Goal: Task Accomplishment & Management: Manage account settings

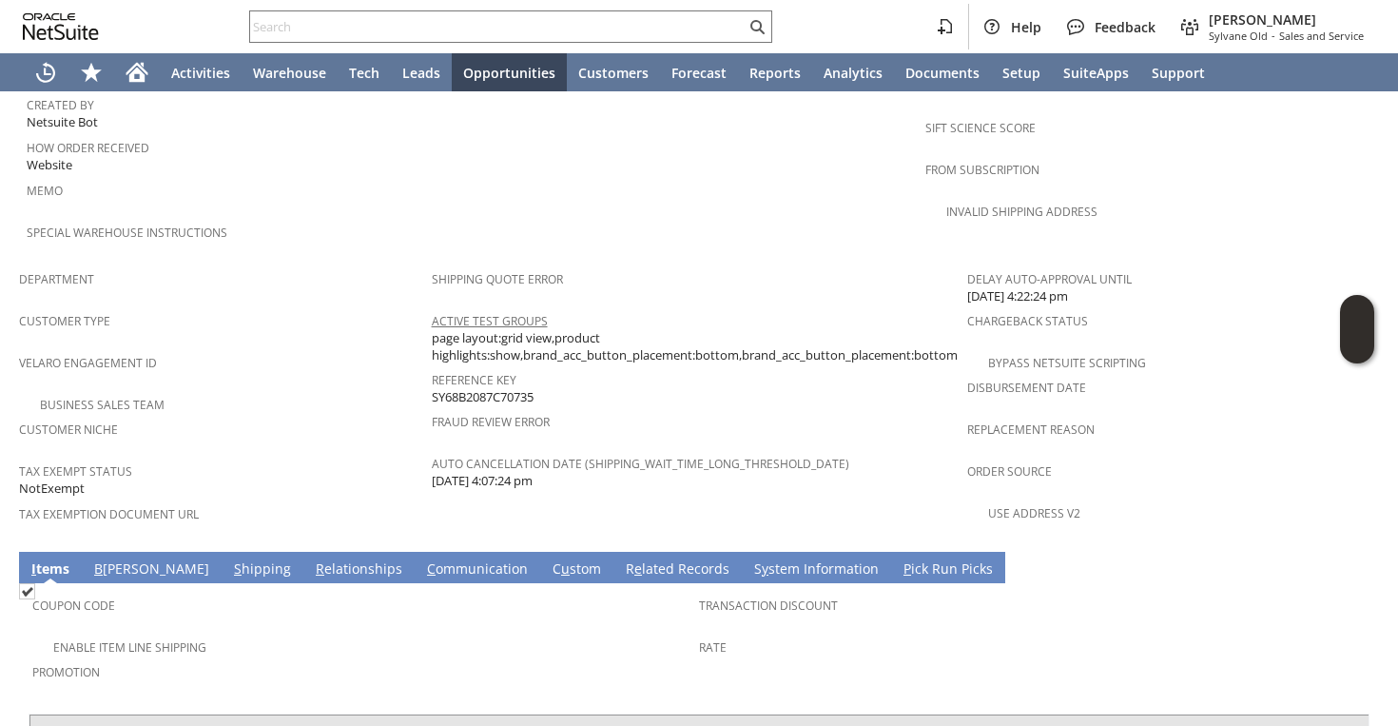
scroll to position [724, 0]
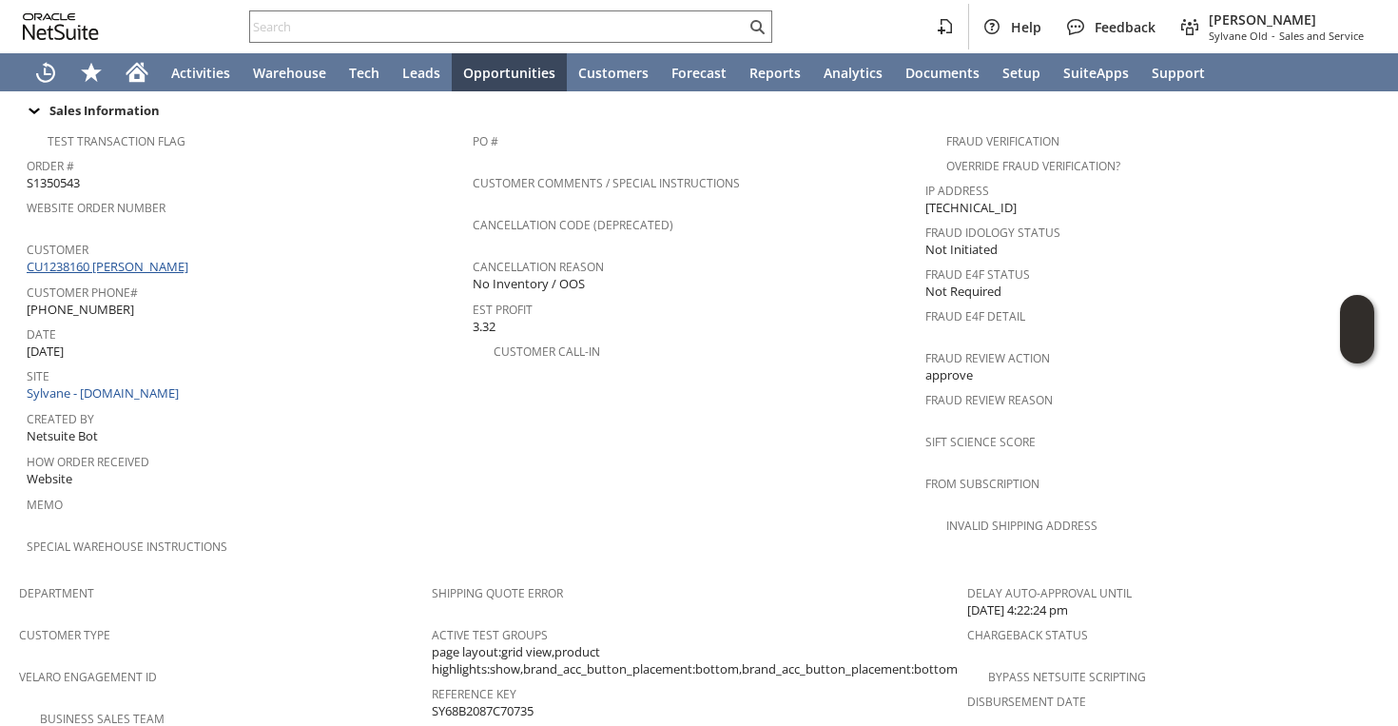
click at [154, 258] on link "CU1238160 [PERSON_NAME]" at bounding box center [110, 266] width 166 height 17
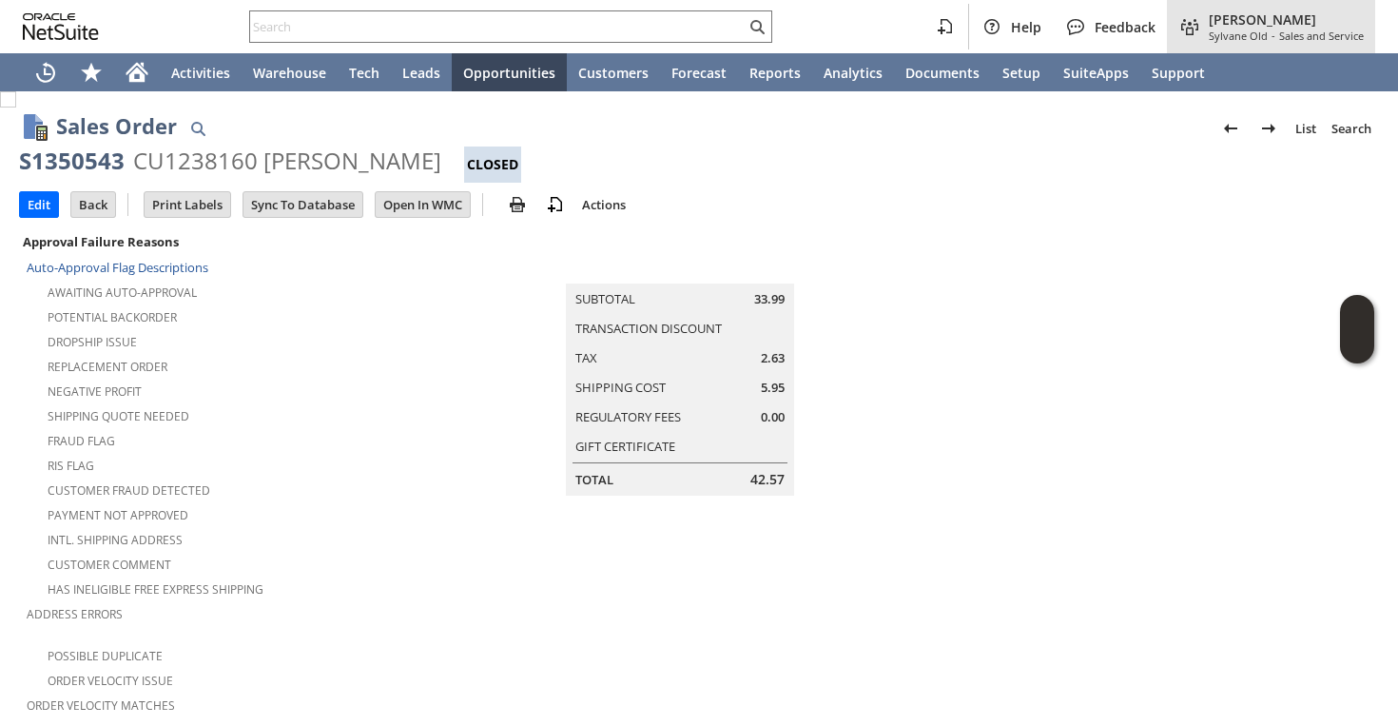
click at [1247, 37] on span "Sylvane Old" at bounding box center [1238, 36] width 59 height 14
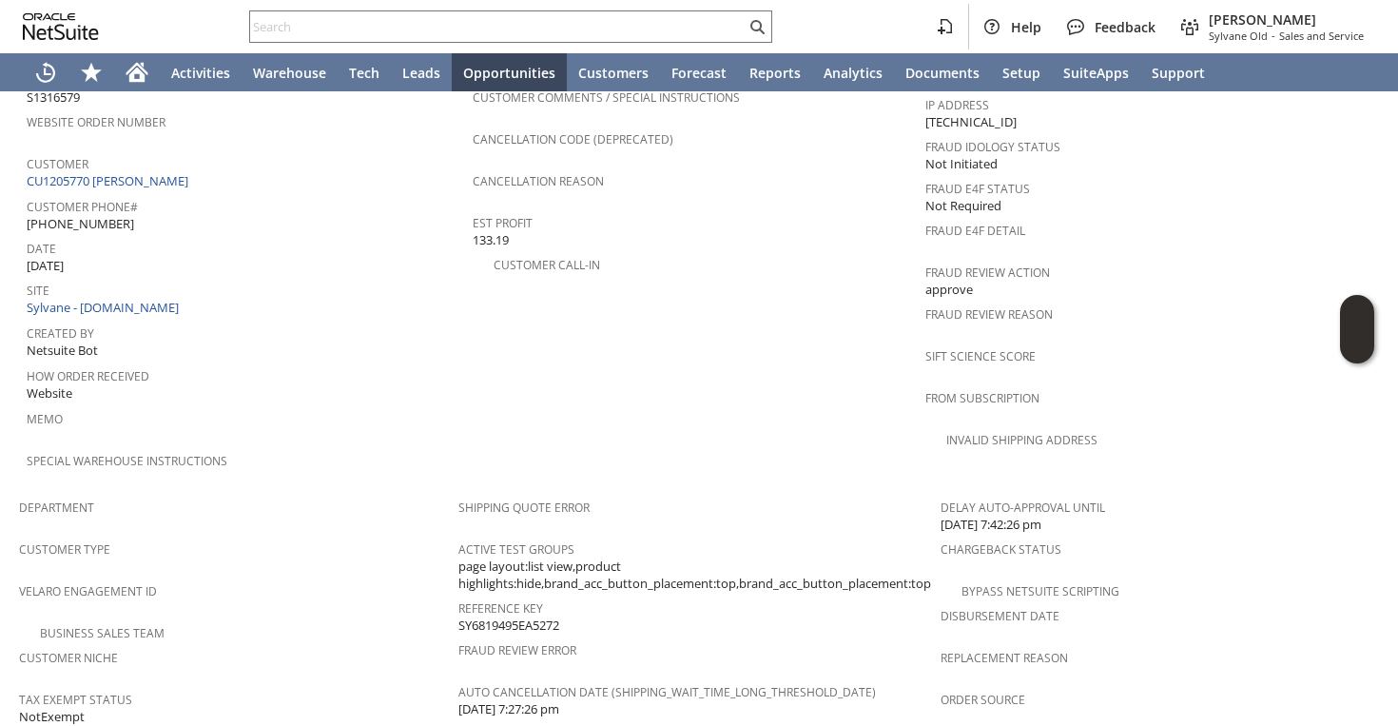
scroll to position [504, 0]
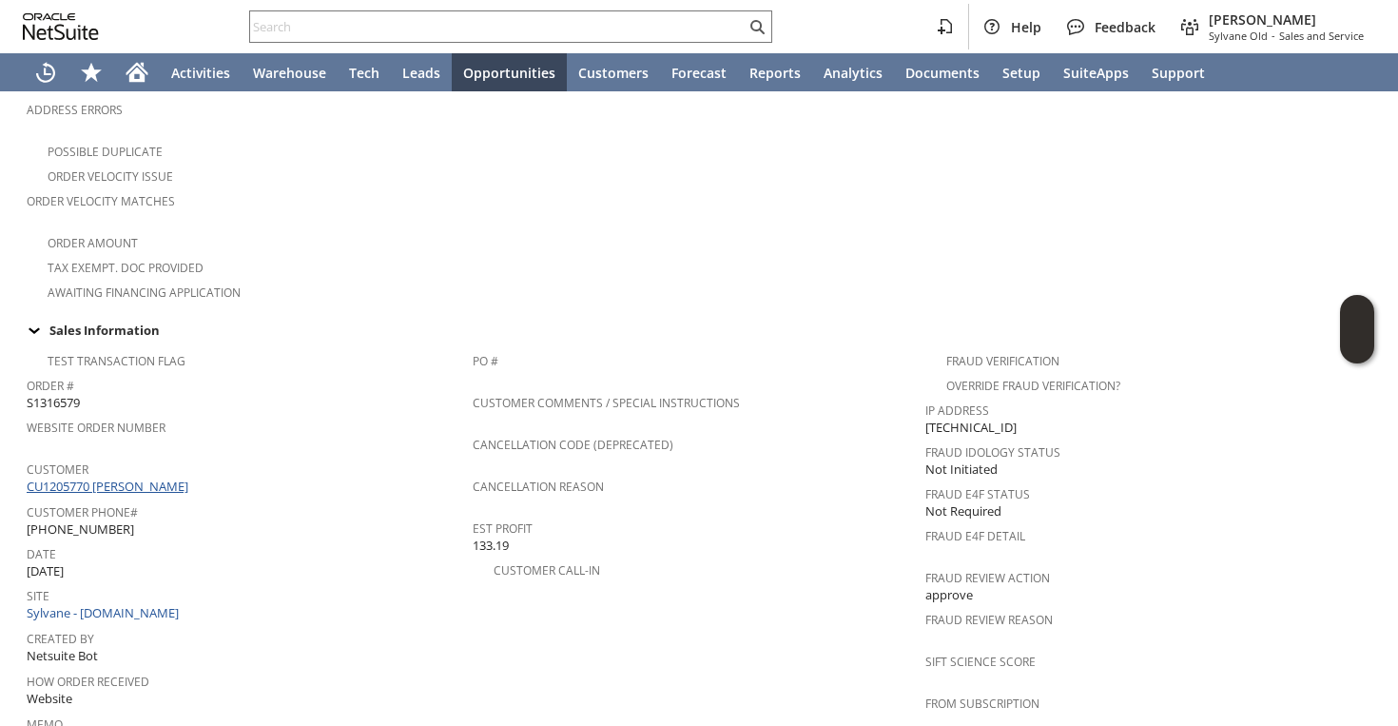
click at [174, 478] on link "CU1205770 Lonnie C Goode" at bounding box center [110, 486] width 166 height 17
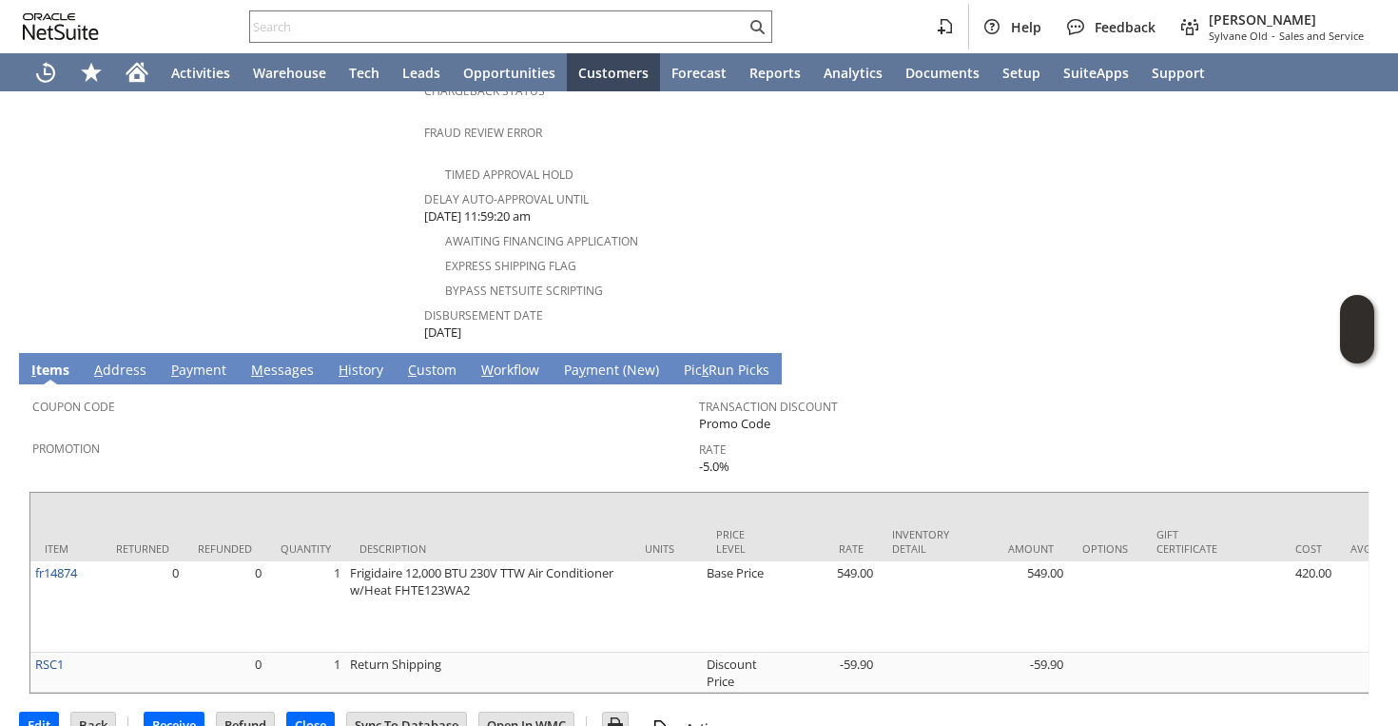
click at [375, 361] on link "H istory" at bounding box center [361, 371] width 54 height 21
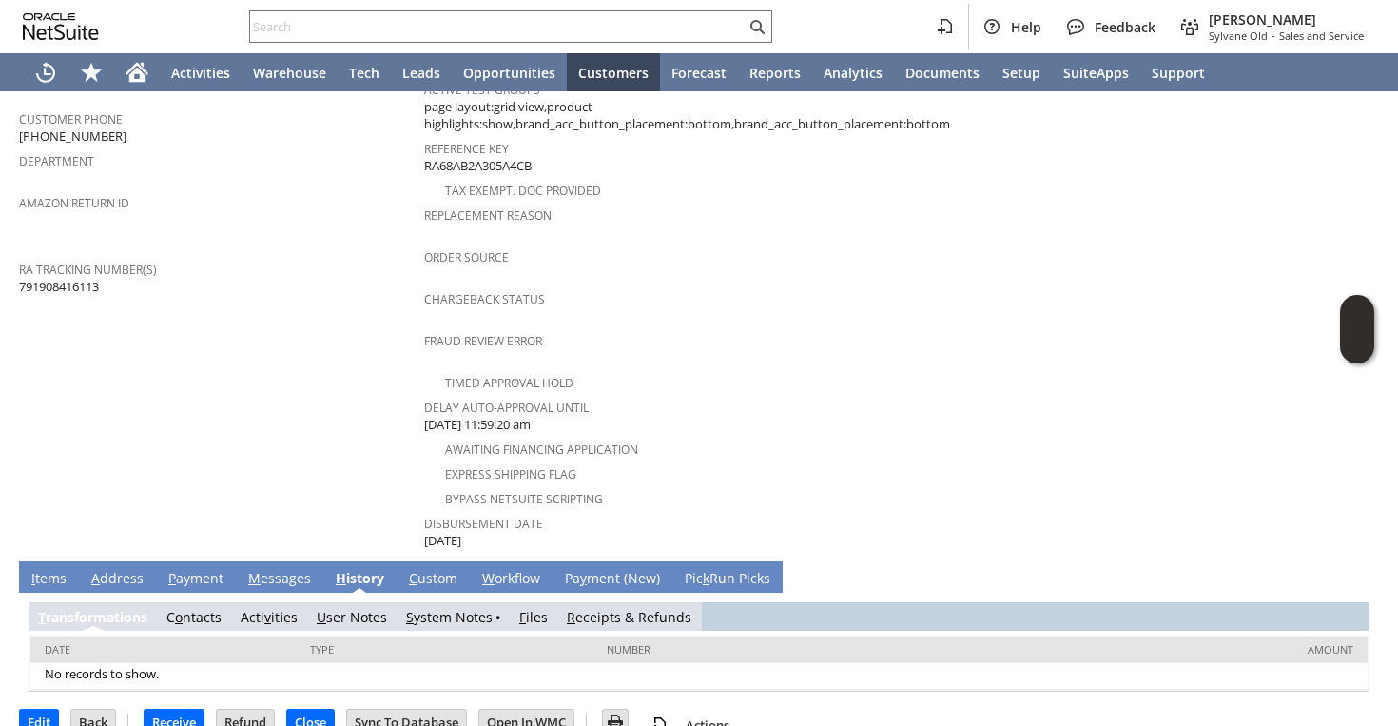
click at [463, 608] on link "S ystem Notes" at bounding box center [449, 617] width 87 height 18
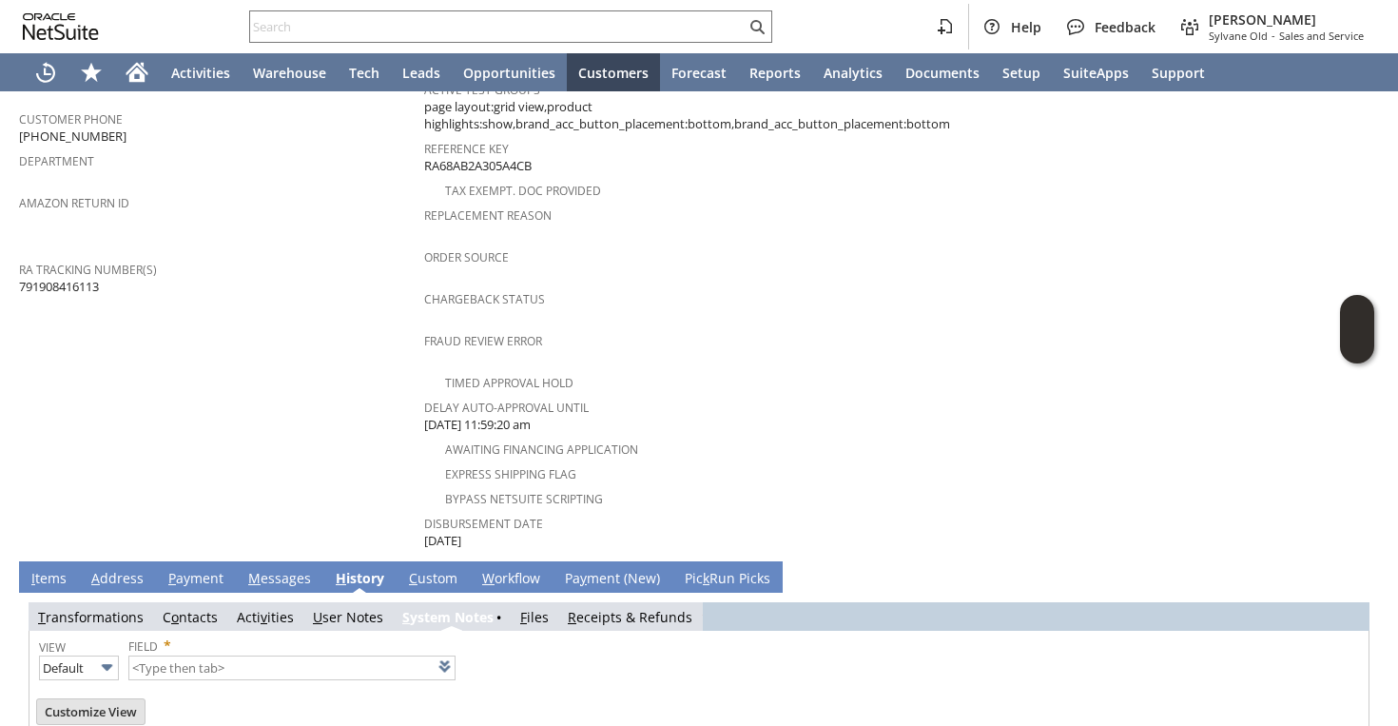
type input "1 to 25 of 80"
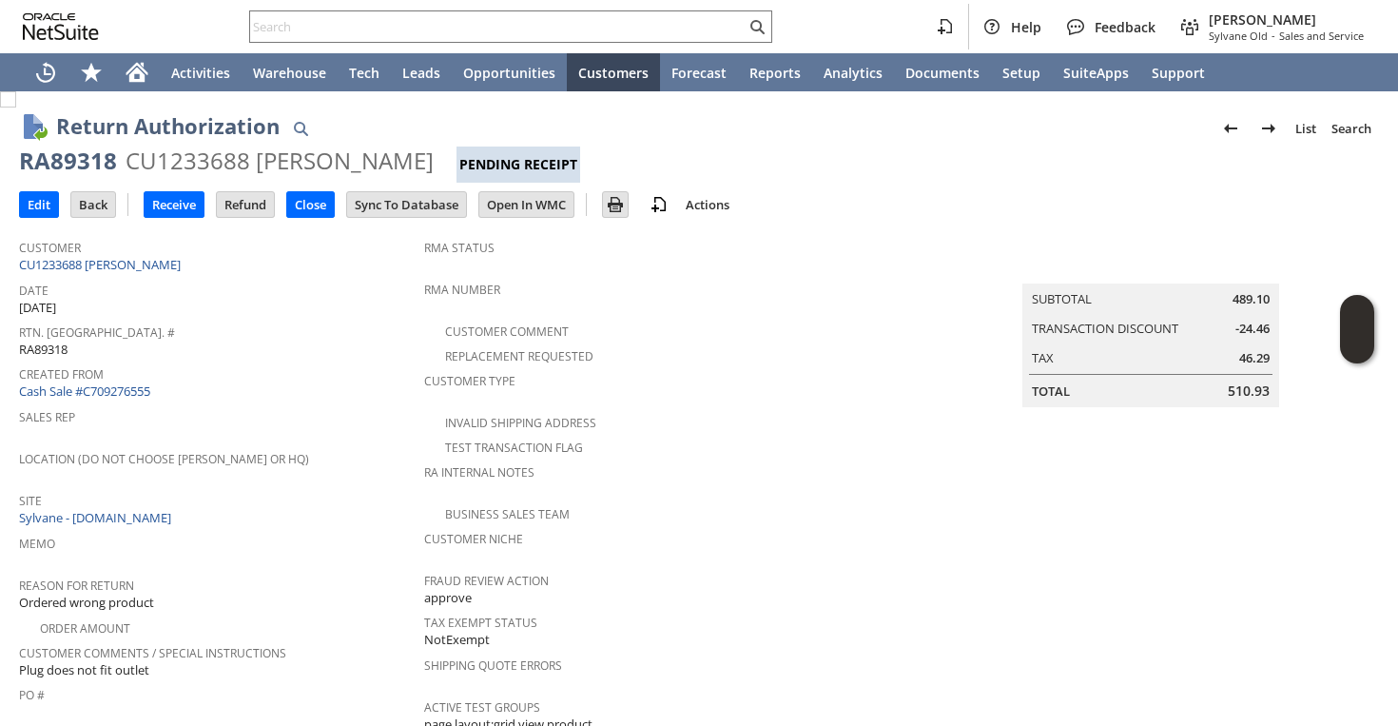
click at [326, 286] on span "Date" at bounding box center [217, 288] width 396 height 22
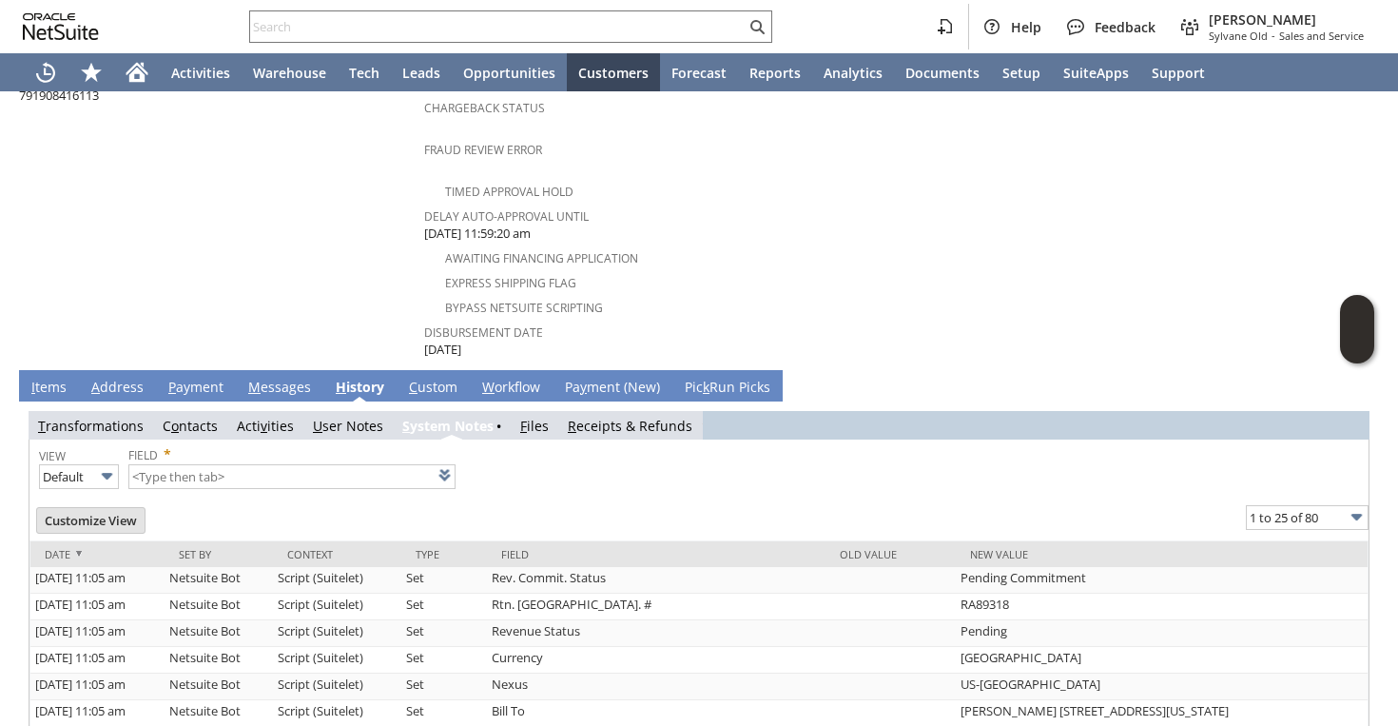
scroll to position [811, 0]
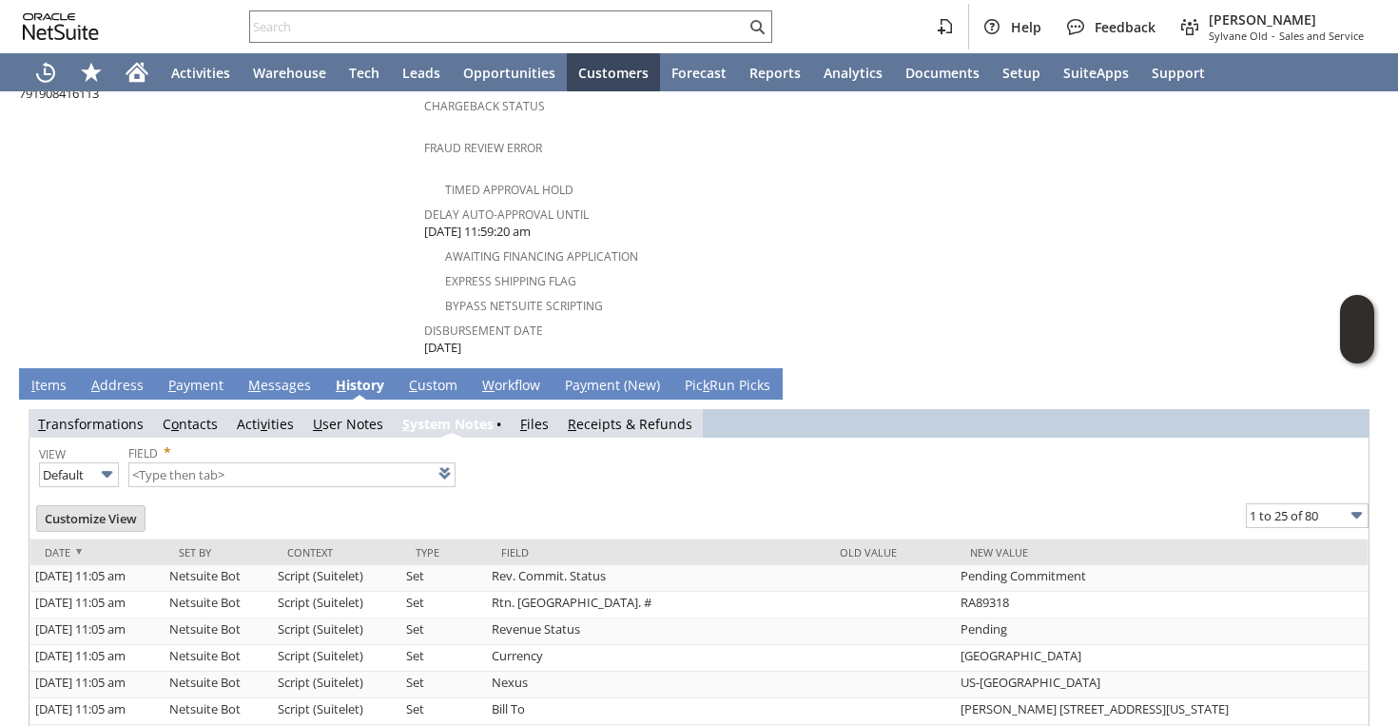
click at [282, 376] on link "M essages" at bounding box center [280, 386] width 72 height 21
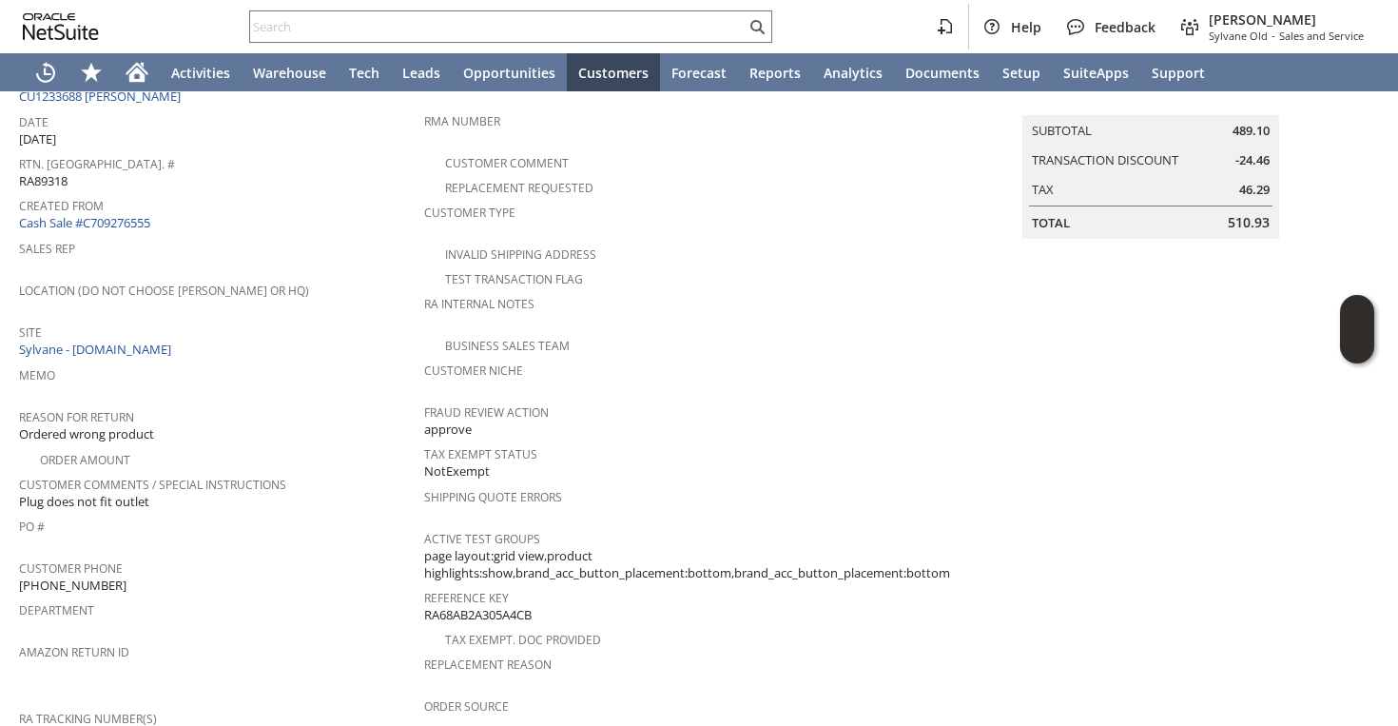
scroll to position [0, 0]
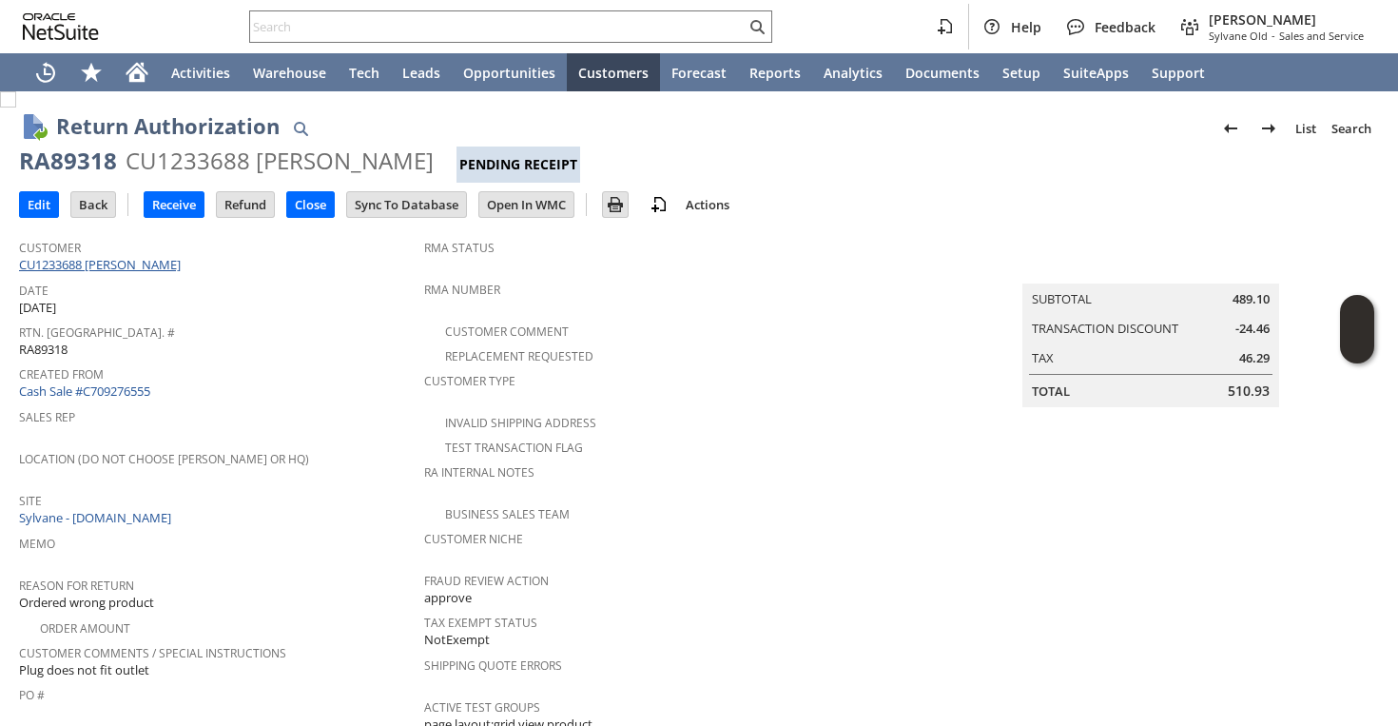
click at [121, 270] on link "CU1233688 [PERSON_NAME]" at bounding box center [102, 264] width 166 height 17
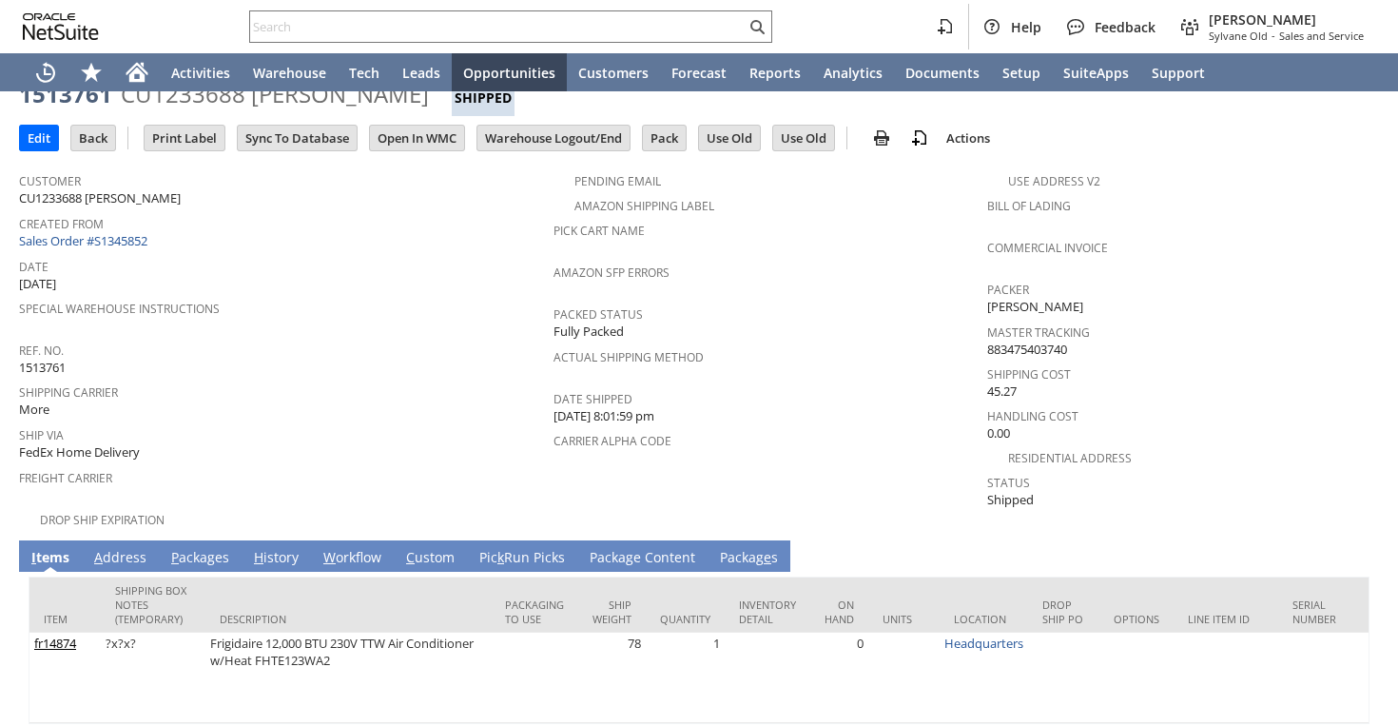
scroll to position [117, 0]
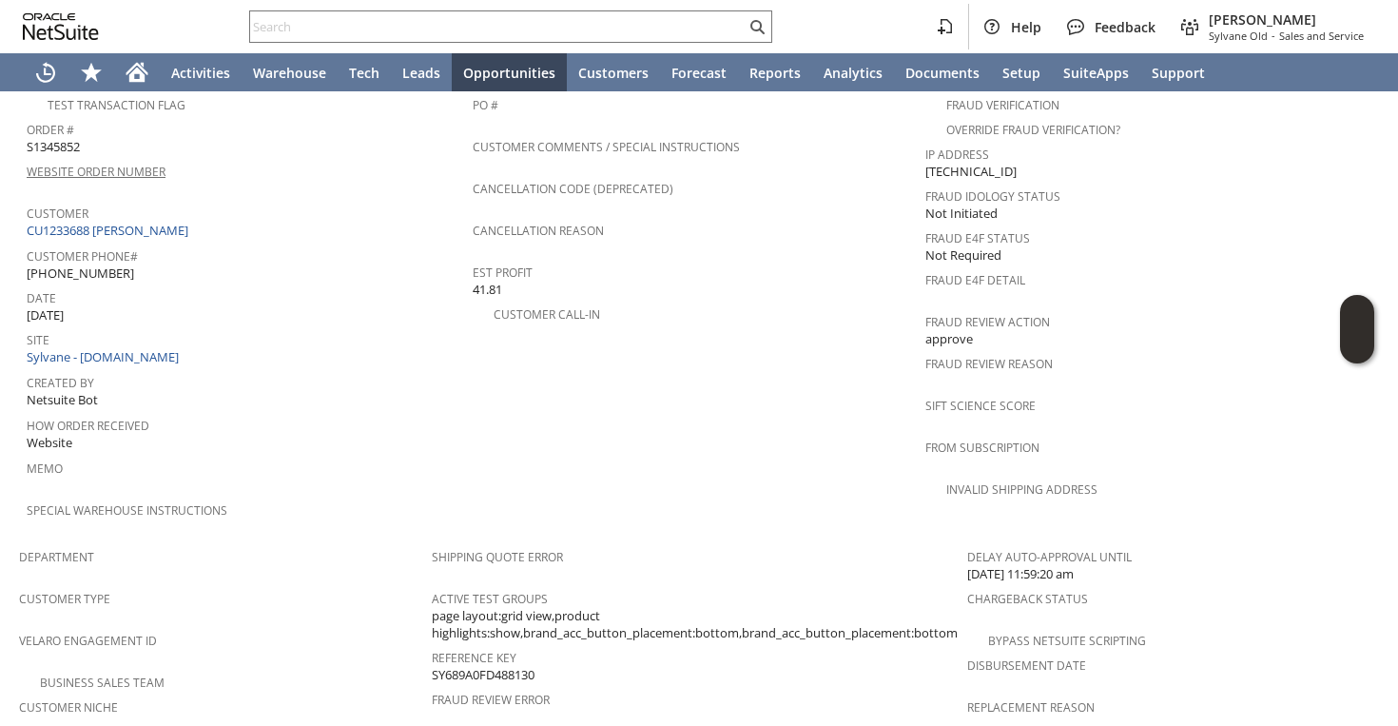
scroll to position [688, 0]
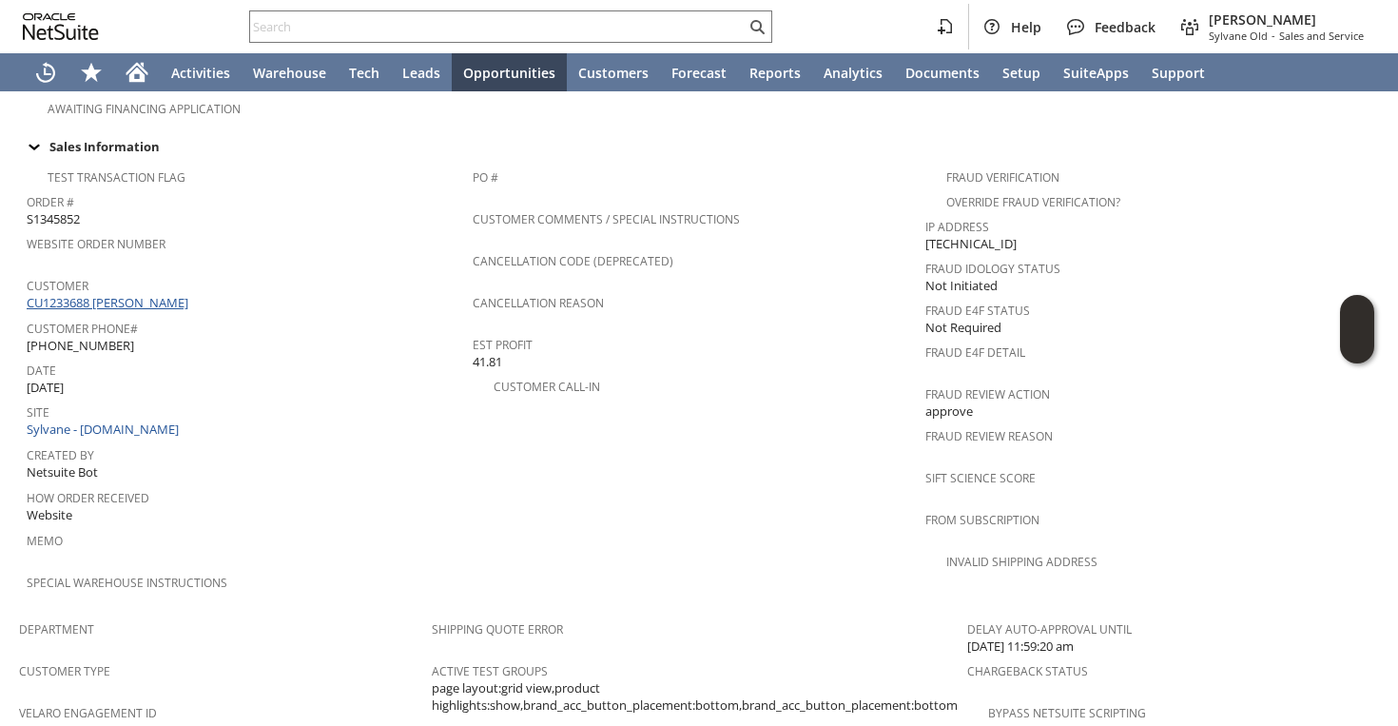
click at [149, 294] on link "CU1233688 [PERSON_NAME]" at bounding box center [110, 302] width 166 height 17
click at [154, 294] on link "CU1233688 [PERSON_NAME]" at bounding box center [110, 302] width 166 height 17
click at [138, 294] on link "CU1233688 [PERSON_NAME]" at bounding box center [110, 302] width 166 height 17
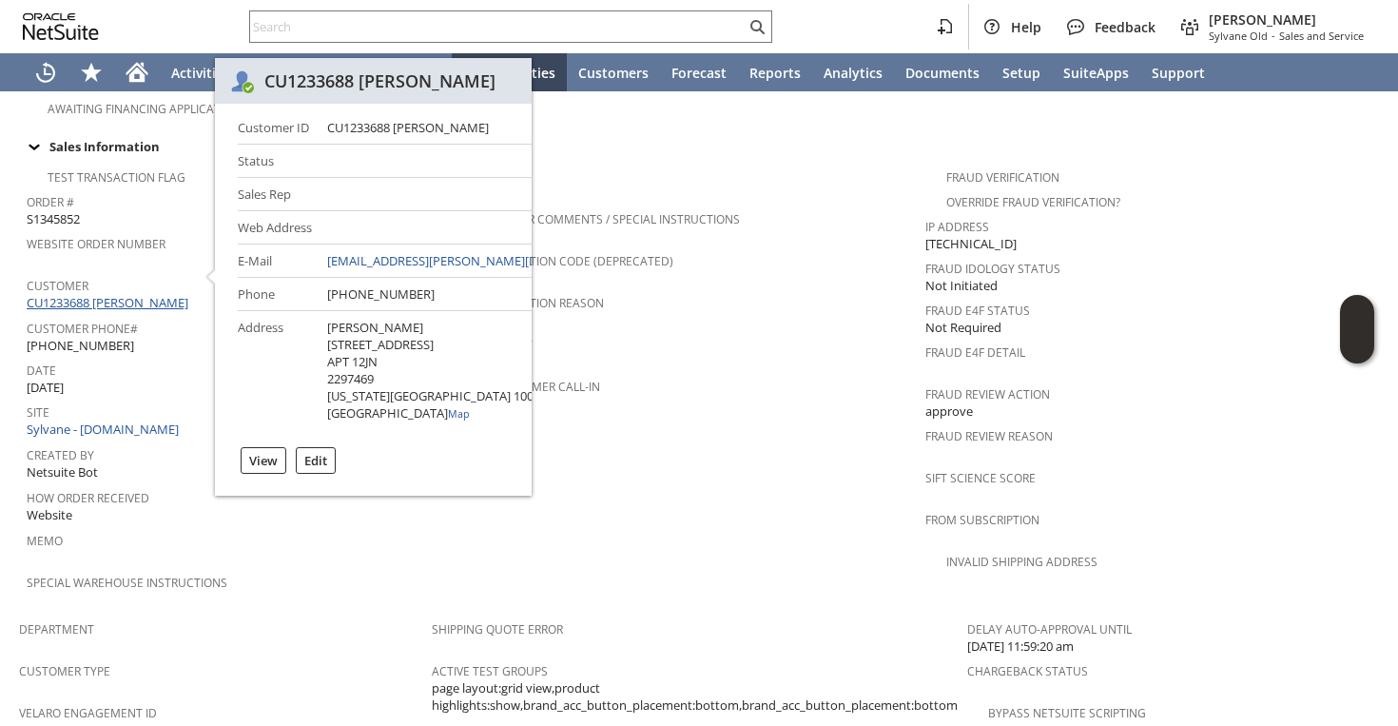
click at [138, 294] on link "CU1233688 [PERSON_NAME]" at bounding box center [110, 302] width 166 height 17
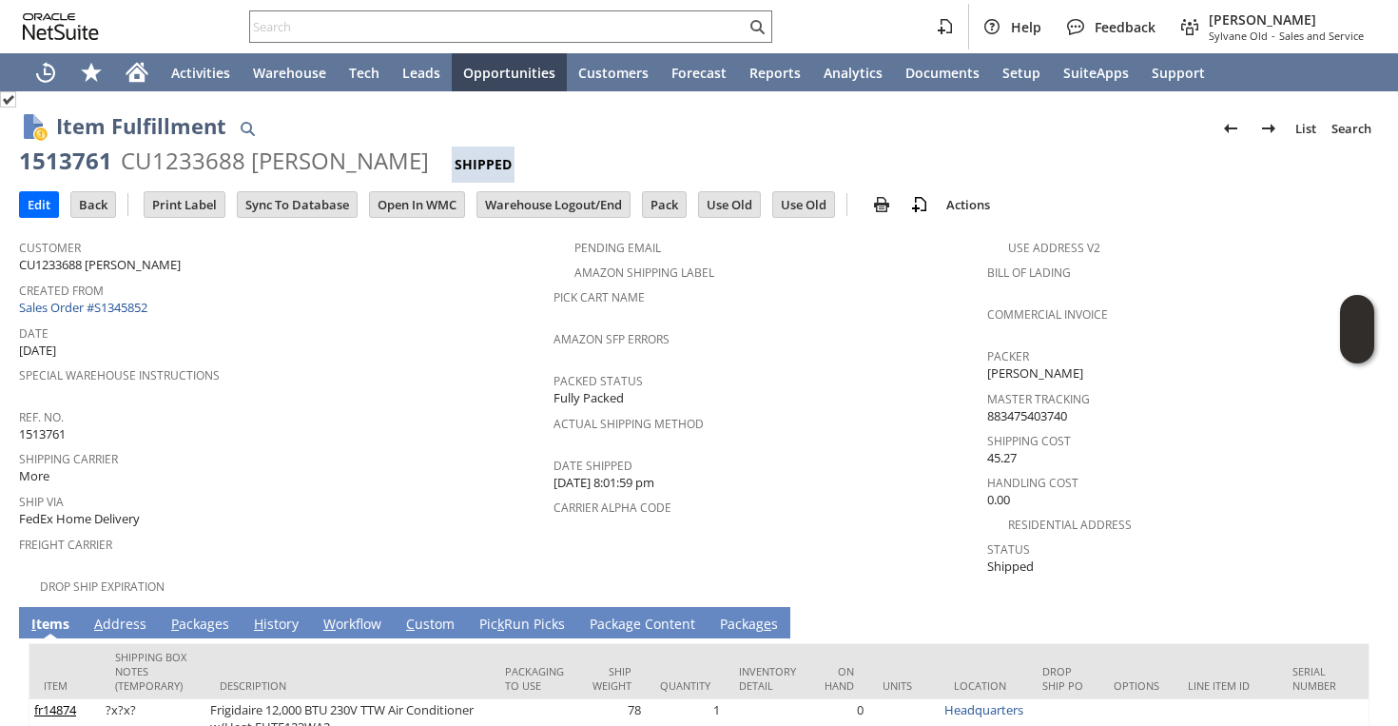
click at [133, 615] on link "A ddress" at bounding box center [120, 625] width 62 height 21
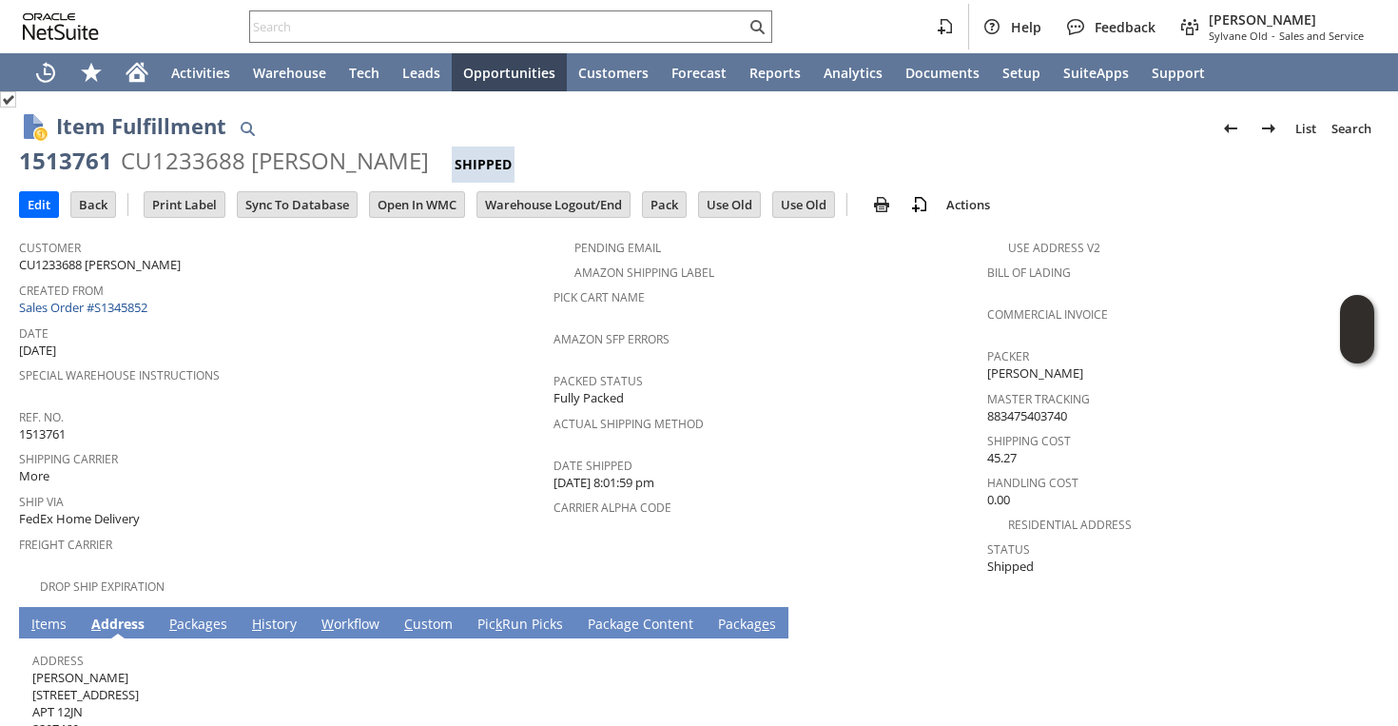
scroll to position [103, 0]
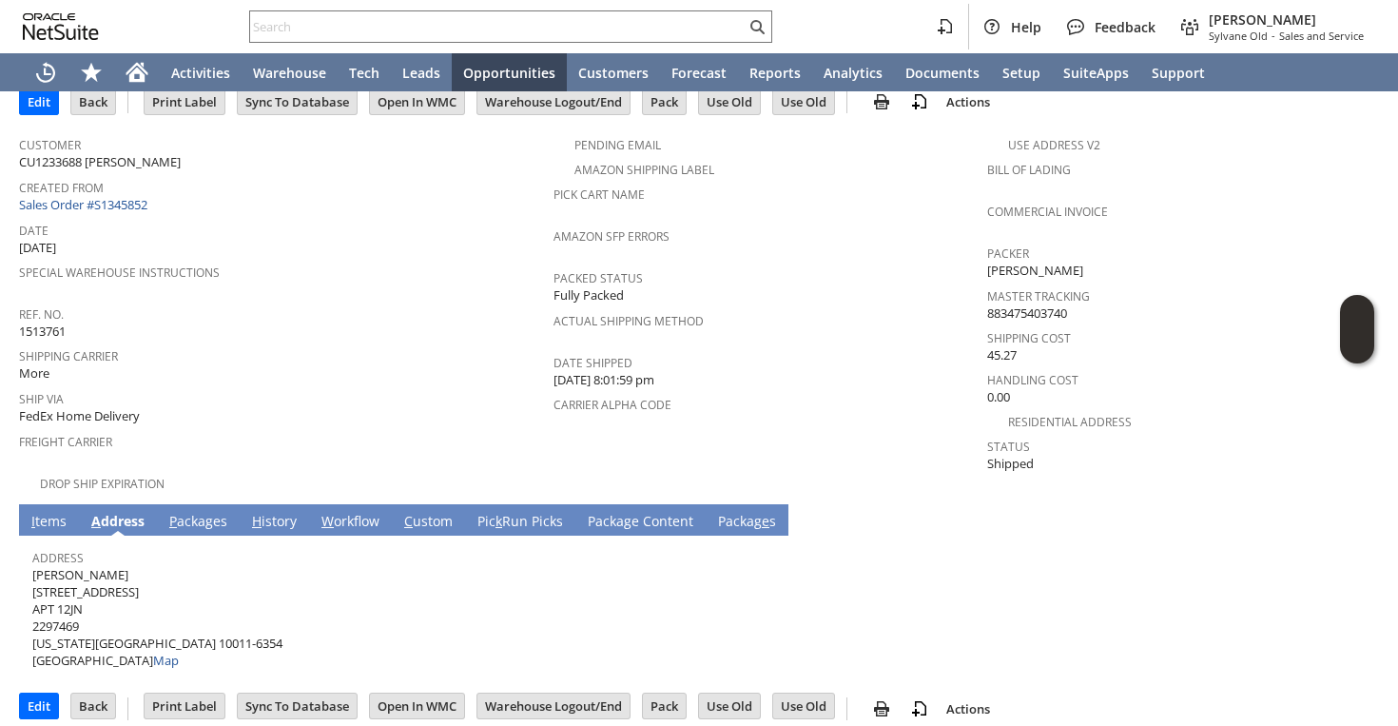
click at [104, 566] on span "[PERSON_NAME] [STREET_ADDRESS][US_STATE] Map" at bounding box center [157, 618] width 250 height 104
copy span "[PERSON_NAME]"
click at [106, 571] on span "Zachary Townsend 16 W 16TH ST APT 12JN 2297469 NEW YORK NY 10011-6354 United St…" at bounding box center [157, 618] width 250 height 104
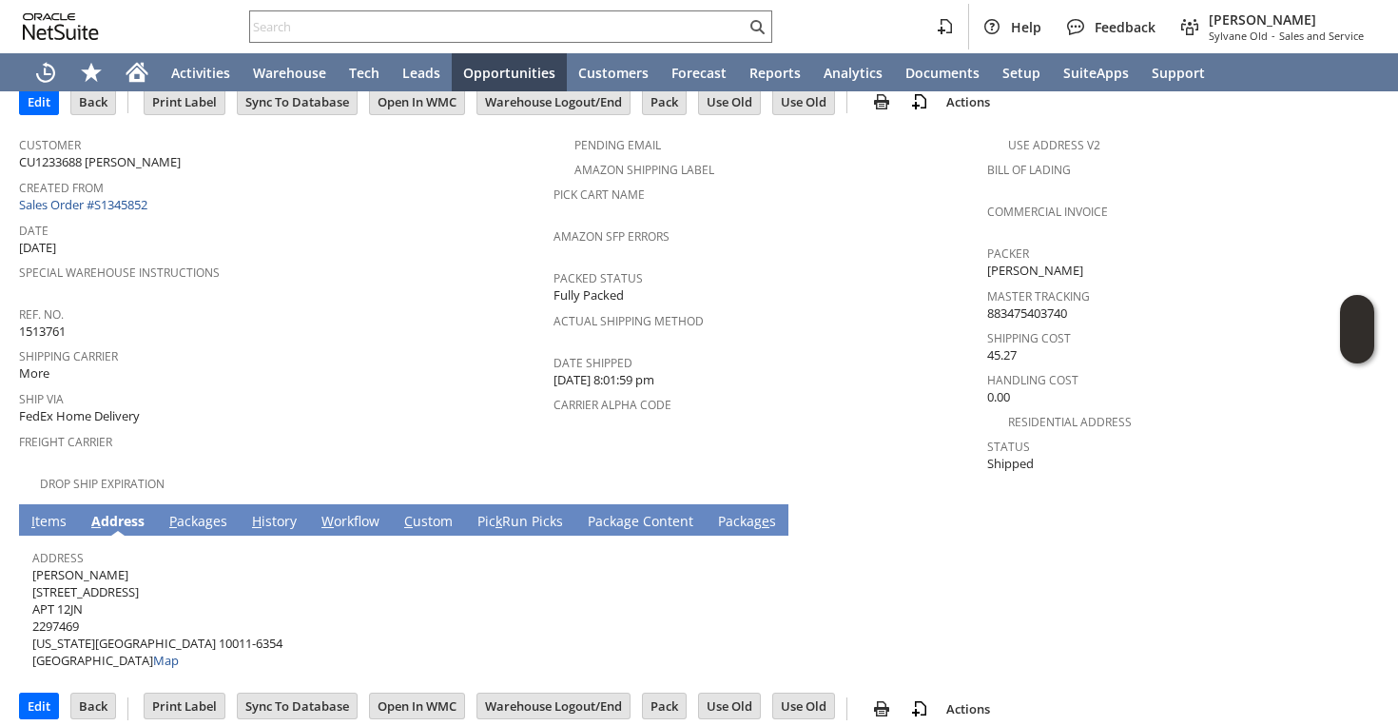
click at [106, 571] on span "Zachary Townsend 16 W 16TH ST APT 12JN 2297469 NEW YORK NY 10011-6354 United St…" at bounding box center [157, 618] width 250 height 104
copy span "[STREET_ADDRESS]"
click at [72, 592] on span "Zachary Townsend 16 W 16TH ST APT 12JN 2297469 NEW YORK NY 10011-6354 United St…" at bounding box center [157, 618] width 250 height 104
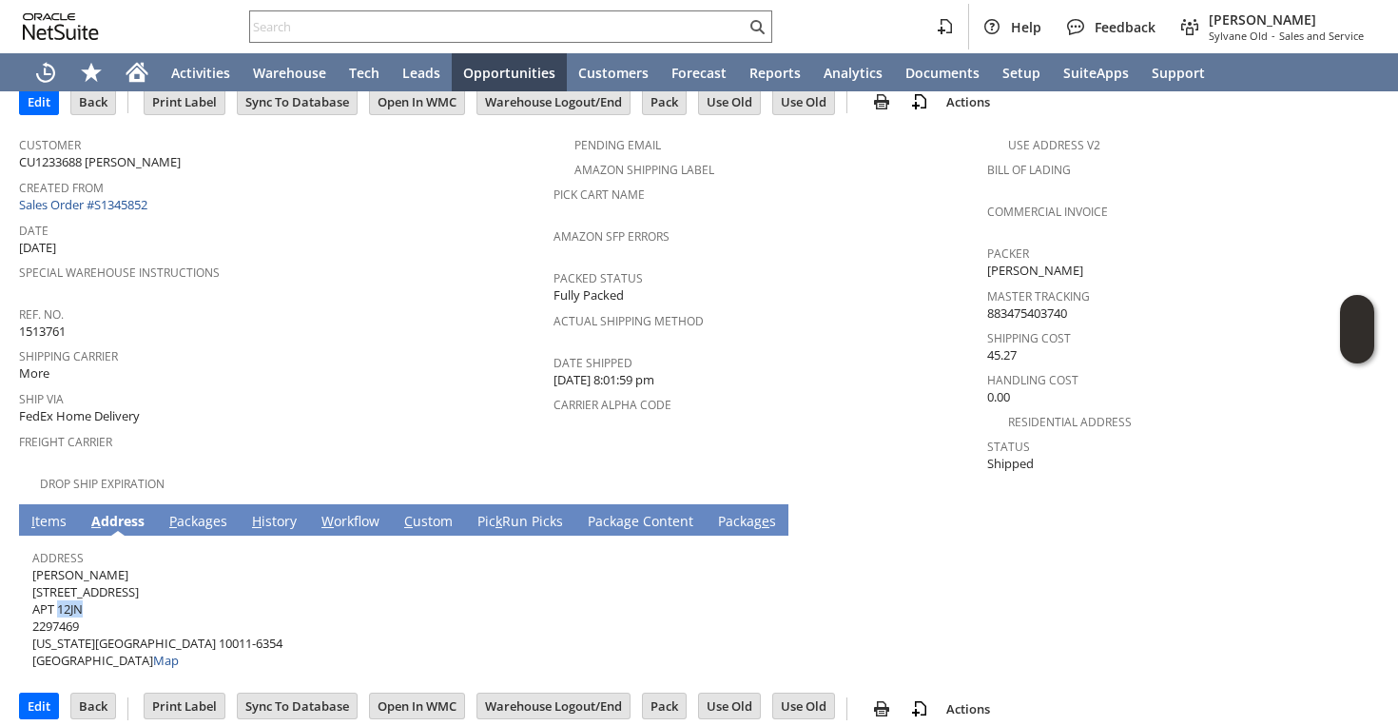
click at [72, 592] on span "Zachary Townsend 16 W 16TH ST APT 12JN 2297469 NEW YORK NY 10011-6354 United St…" at bounding box center [157, 618] width 250 height 104
copy span "APT 12JN"
drag, startPoint x: 190, startPoint y: 629, endPoint x: 113, endPoint y: 624, distance: 77.2
click at [113, 624] on div "Address Zachary Townsend 16 W 16TH ST APT 12JN 2297469 NEW YORK NY 10011-6354 U…" at bounding box center [694, 607] width 1324 height 126
click at [113, 624] on span "Zachary Townsend 16 W 16TH ST APT 12JN 2297469 NEW YORK NY 10011-6354 United St…" at bounding box center [157, 618] width 250 height 104
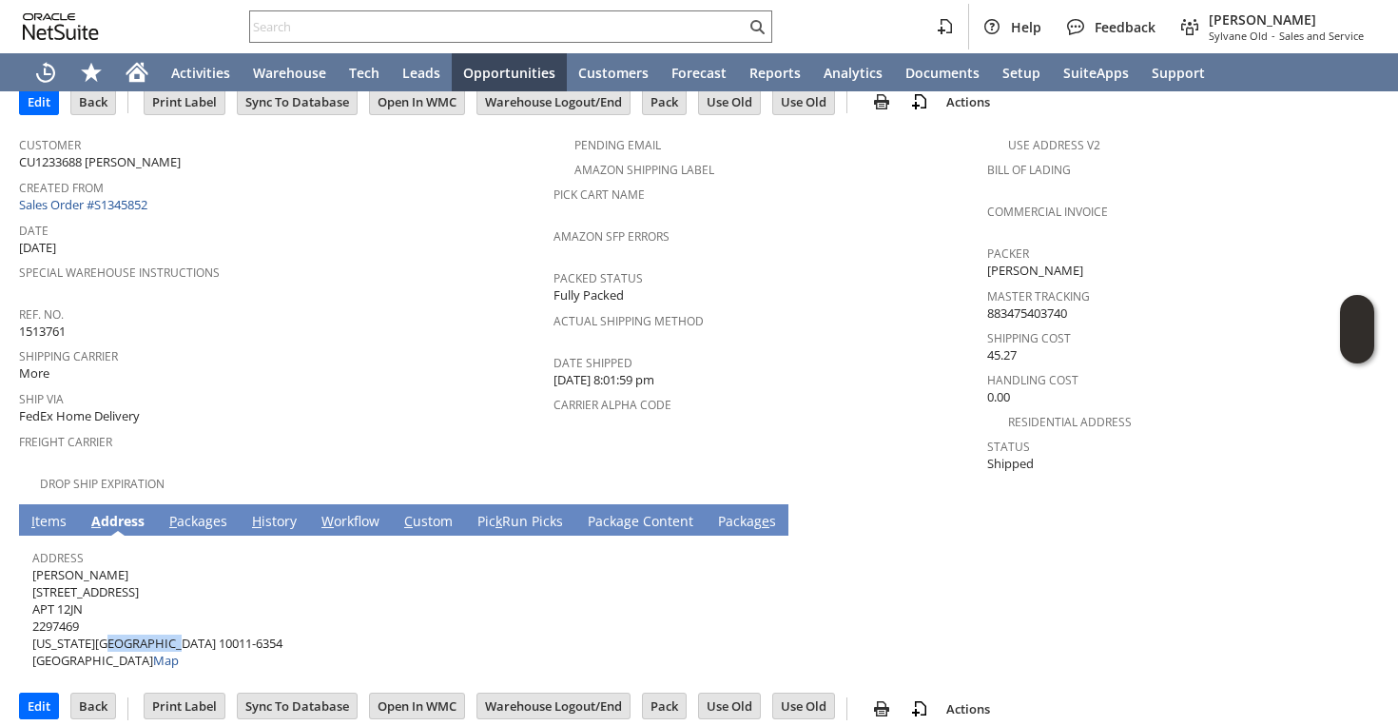
drag, startPoint x: 117, startPoint y: 624, endPoint x: 184, endPoint y: 623, distance: 66.6
click at [184, 623] on span "Zachary Townsend 16 W 16TH ST APT 12JN 2297469 NEW YORK NY 10011-6354 United St…" at bounding box center [157, 618] width 250 height 104
copy span "10011-6354"
click at [46, 512] on link "I tems" at bounding box center [49, 522] width 45 height 21
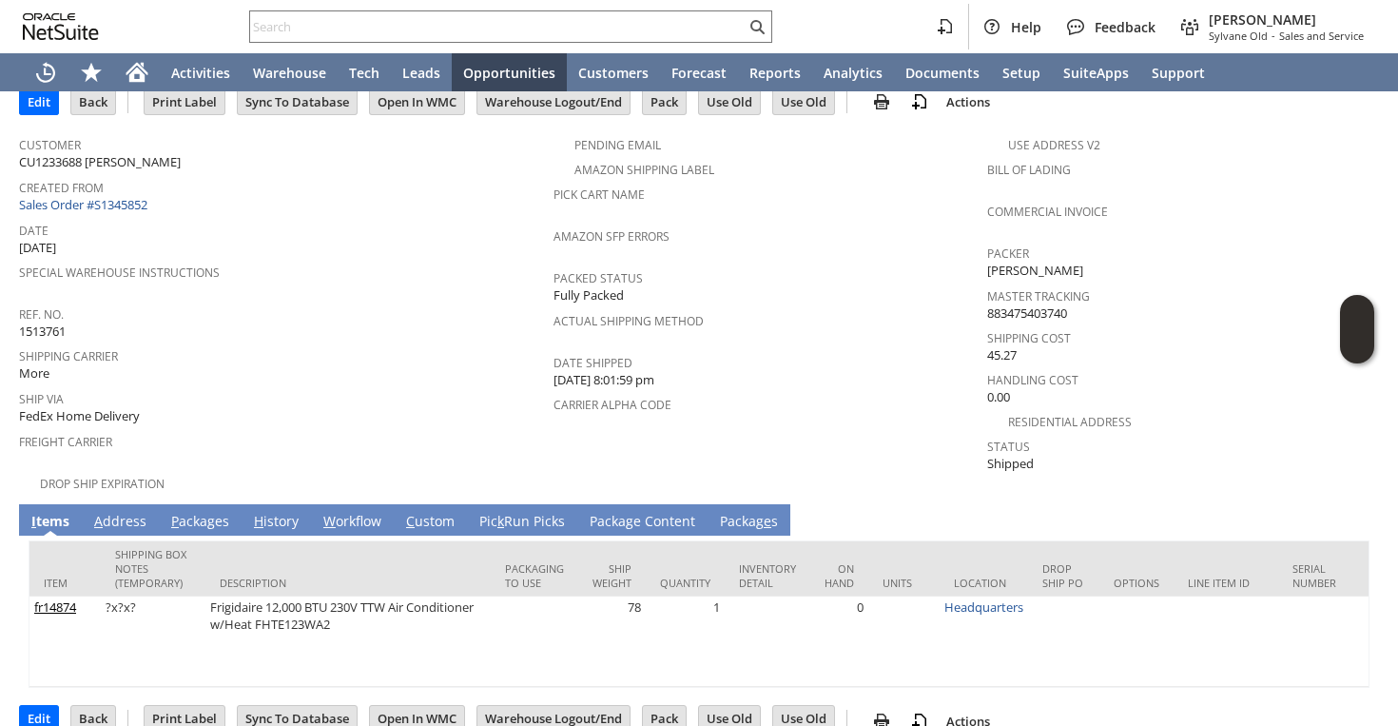
click at [179, 512] on link "P ackages" at bounding box center [200, 522] width 68 height 21
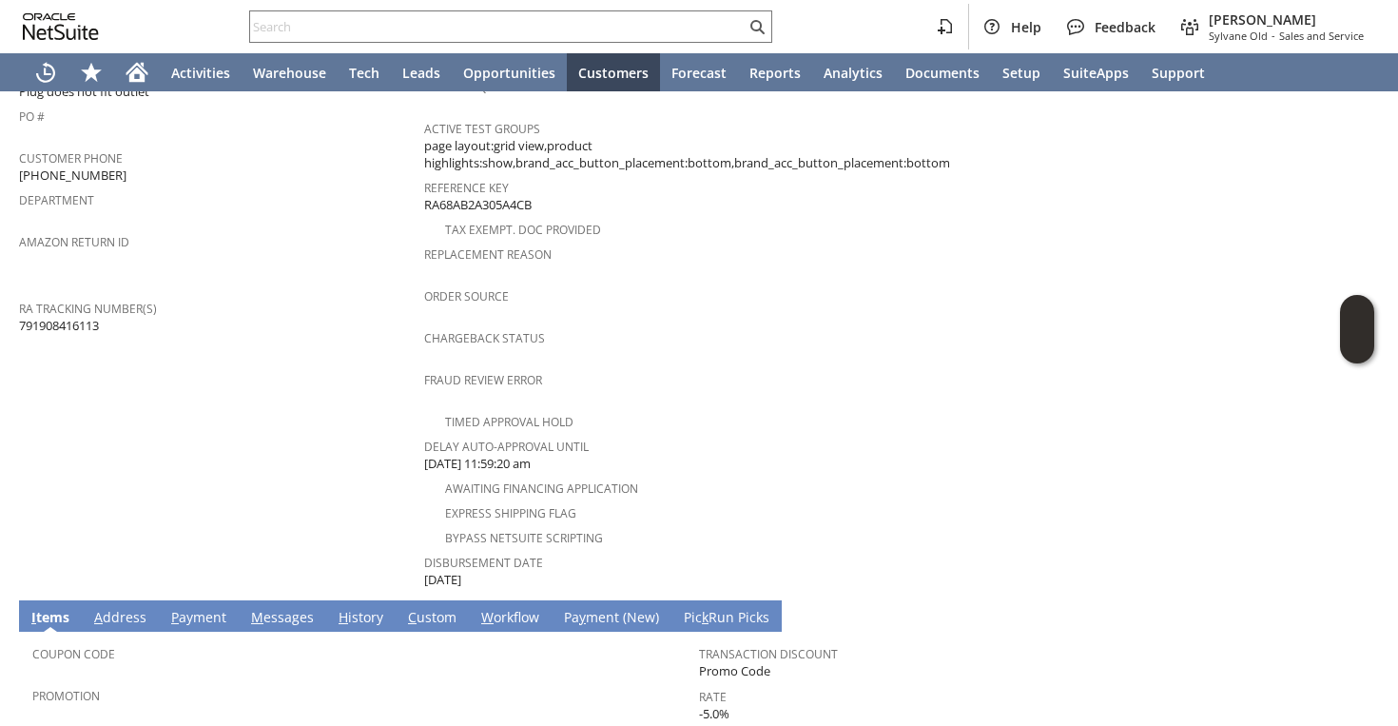
scroll to position [500, 0]
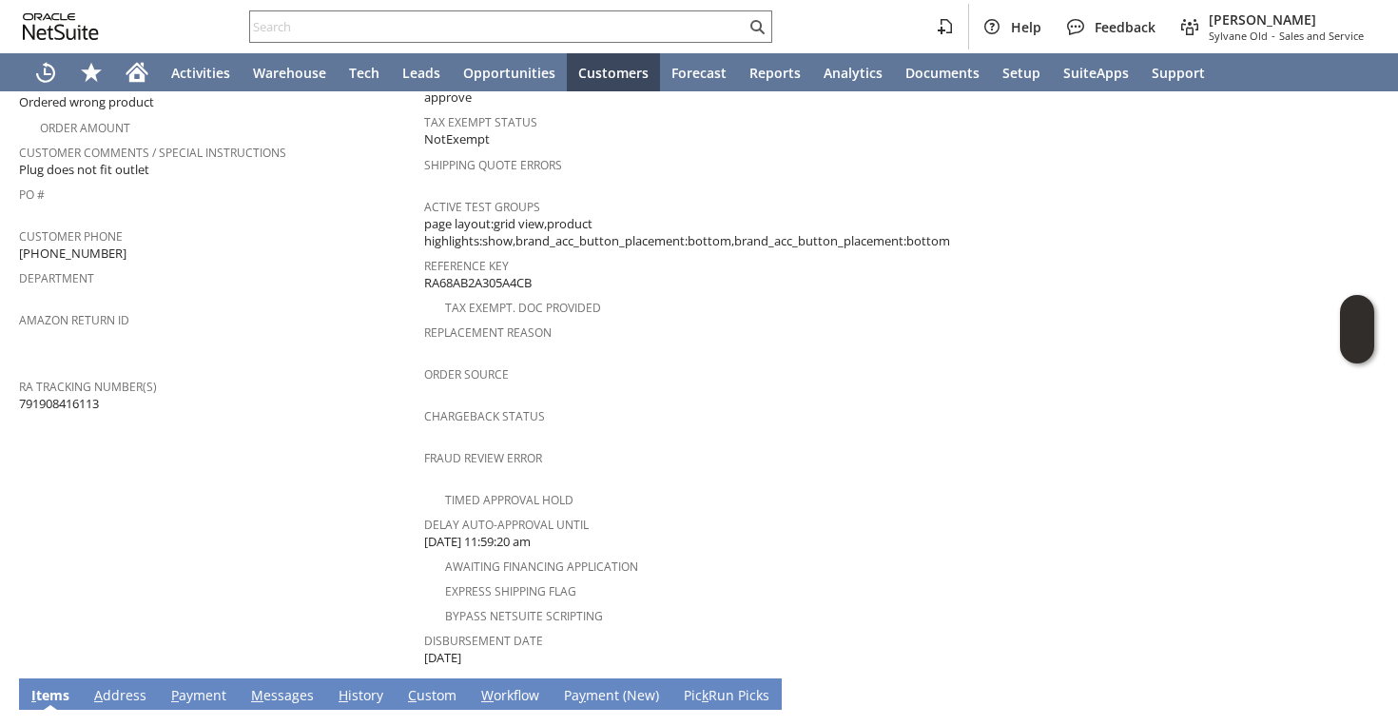
click at [93, 395] on span "791908416113" at bounding box center [59, 404] width 80 height 18
copy tbody "791908416113"
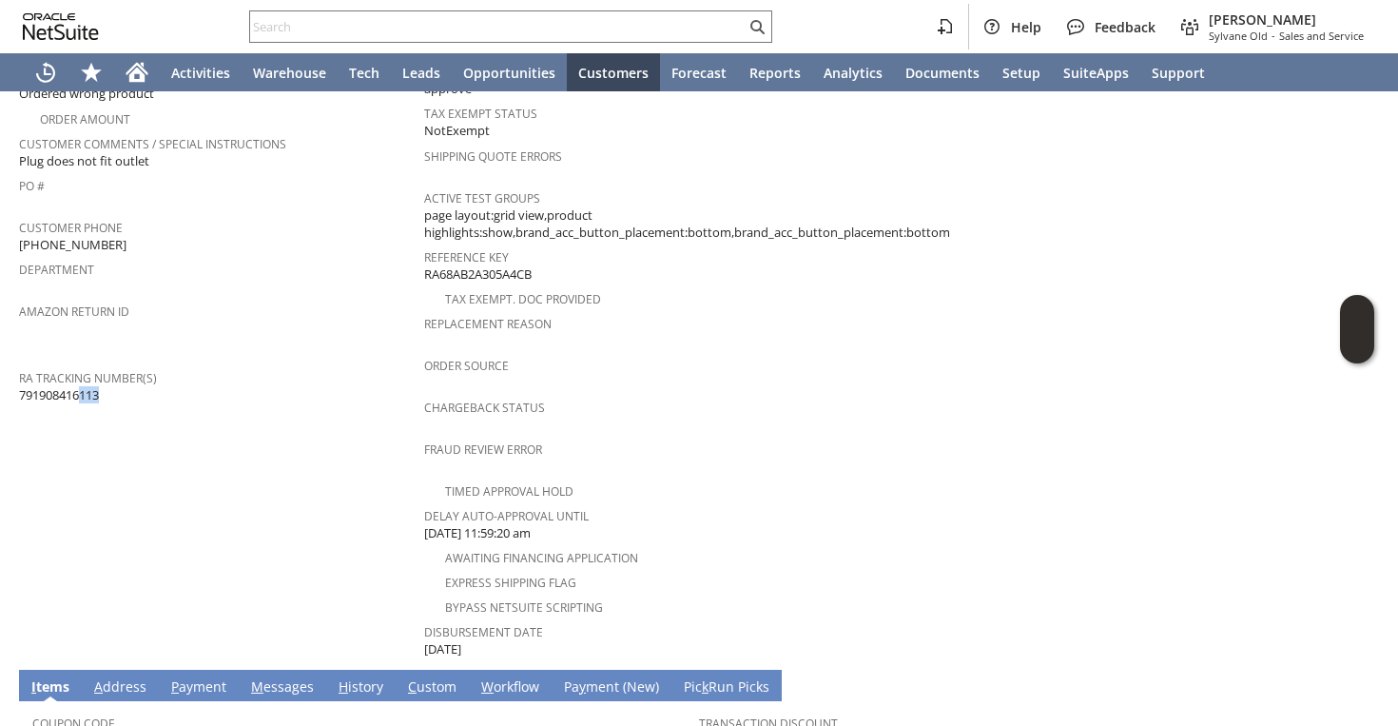
scroll to position [483, 0]
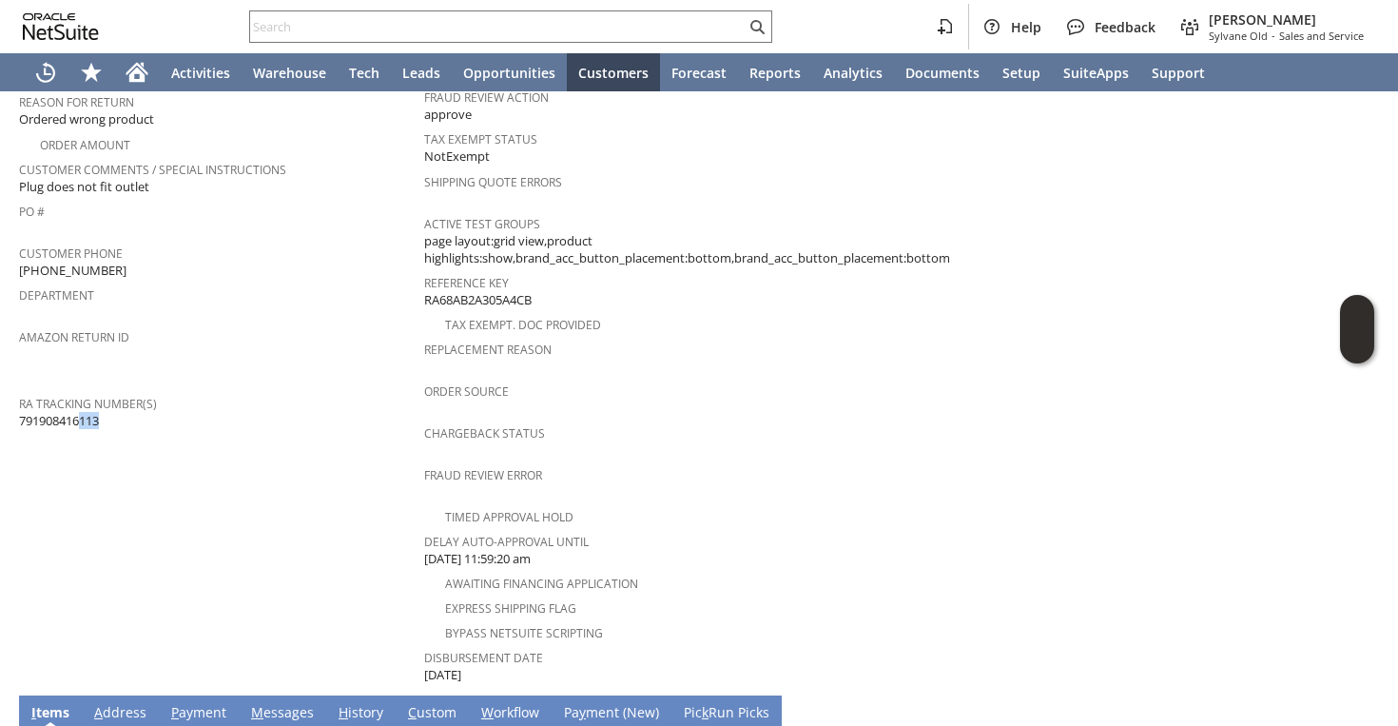
click at [79, 262] on span "(914) 874-6592" at bounding box center [73, 271] width 108 height 18
copy tbody "(914) 874-6592"
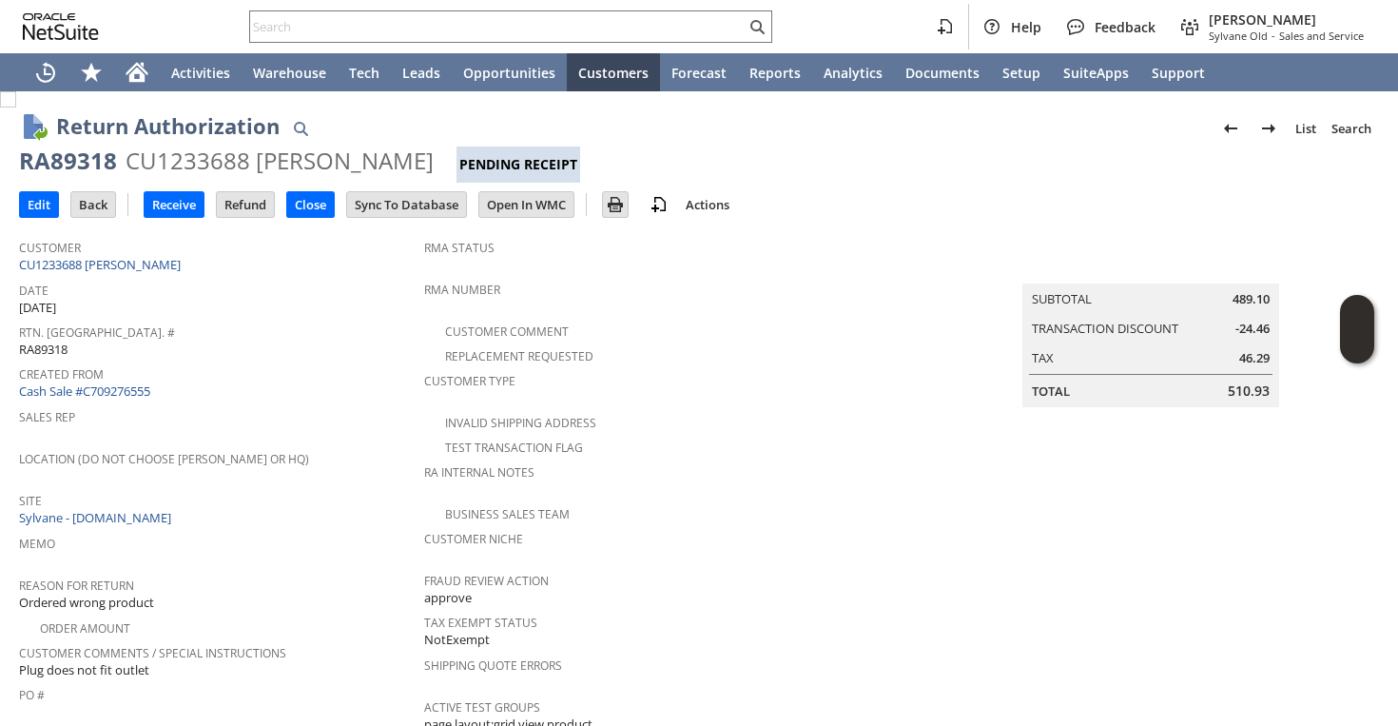
click at [95, 164] on div "RA89318" at bounding box center [68, 161] width 98 height 30
copy div "RA89318"
click at [49, 208] on input "Edit" at bounding box center [39, 204] width 38 height 25
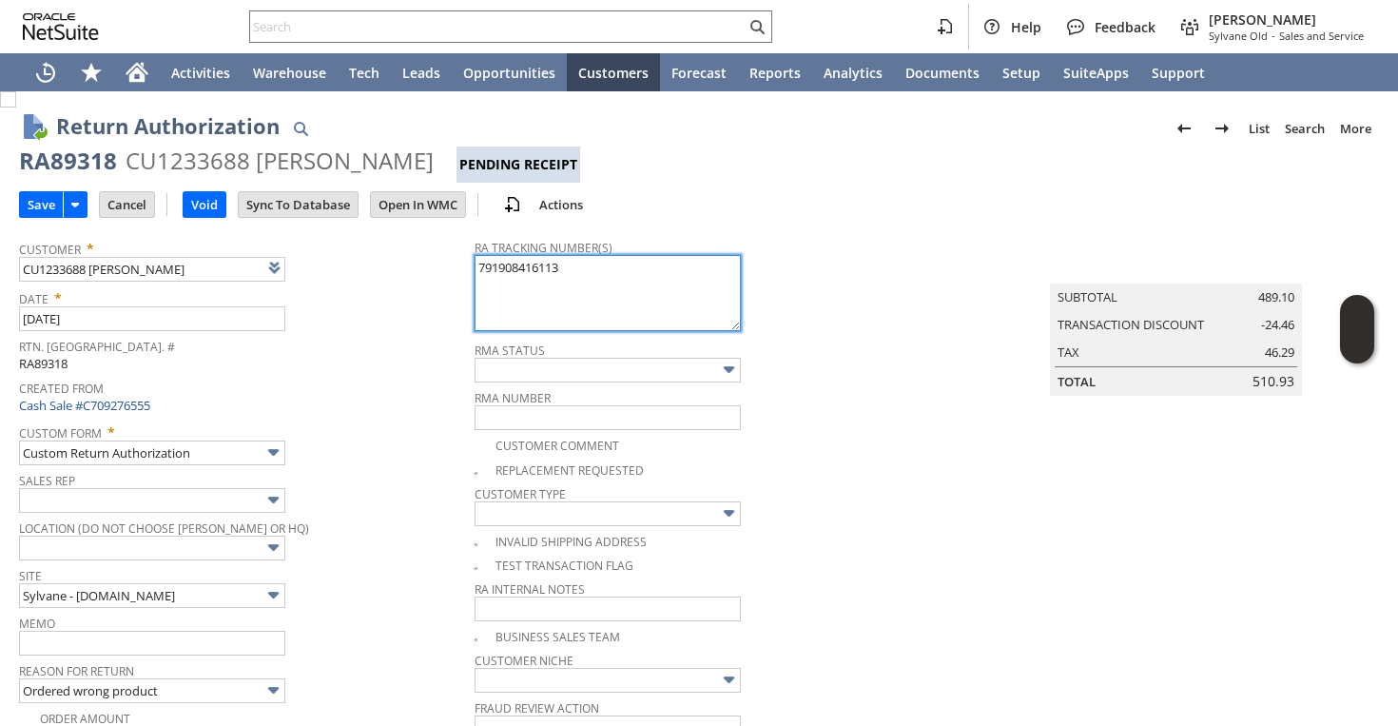
click at [633, 284] on textarea "791908416113" at bounding box center [608, 293] width 266 height 76
paste textarea "791940475652"
type textarea "791908416113 791940475652 - new"
click at [50, 194] on input "Save" at bounding box center [41, 204] width 43 height 25
